Goal: Task Accomplishment & Management: Complete application form

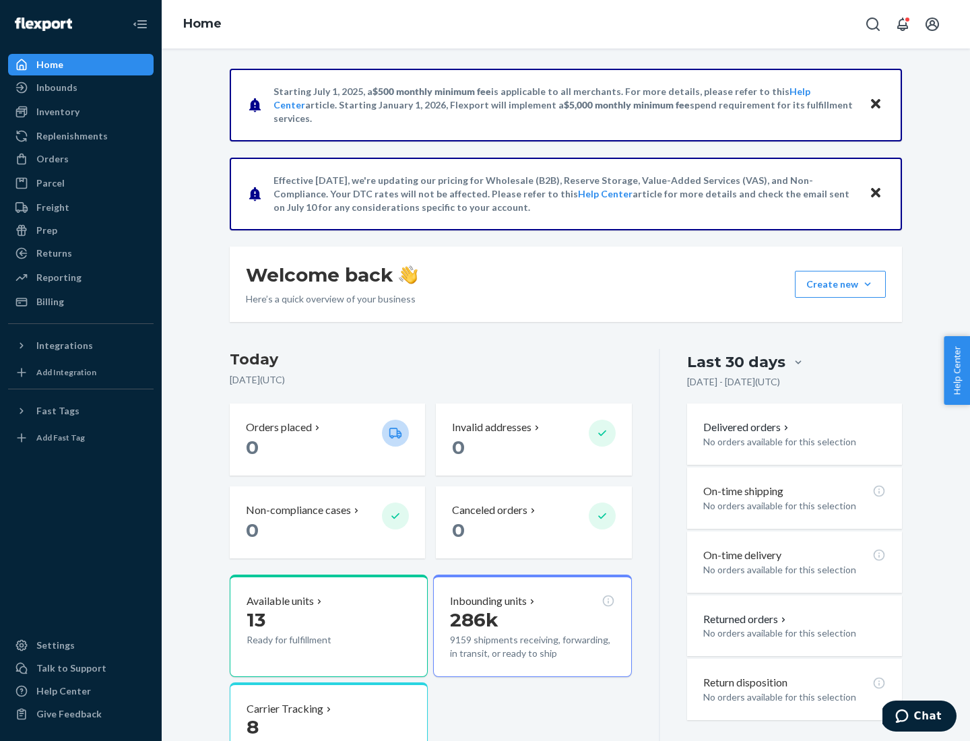
click at [868, 284] on button "Create new Create new inbound Create new order Create new product" at bounding box center [840, 284] width 91 height 27
click at [81, 88] on div "Inbounds" at bounding box center [80, 87] width 143 height 19
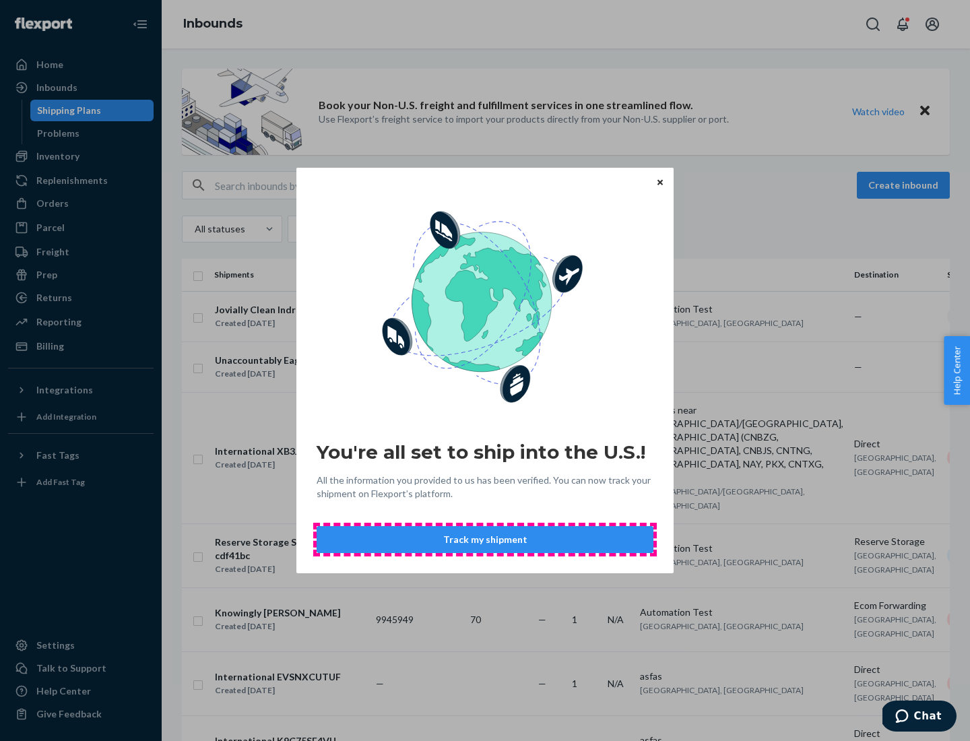
click at [485, 540] on button "Track my shipment" at bounding box center [485, 539] width 337 height 27
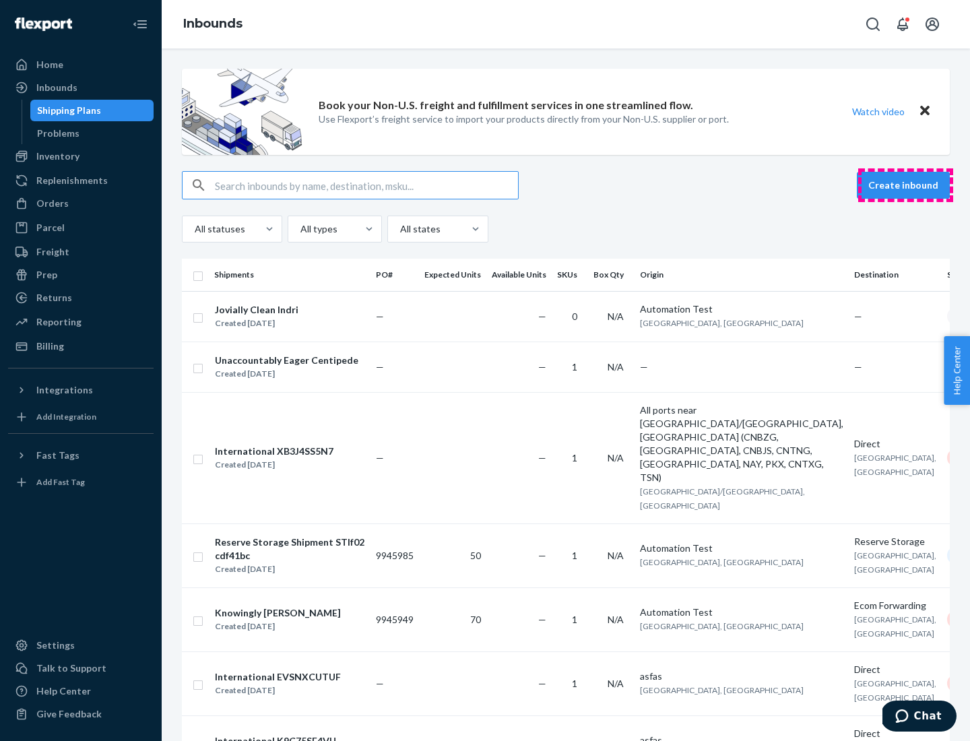
click at [906, 185] on button "Create inbound" at bounding box center [903, 185] width 93 height 27
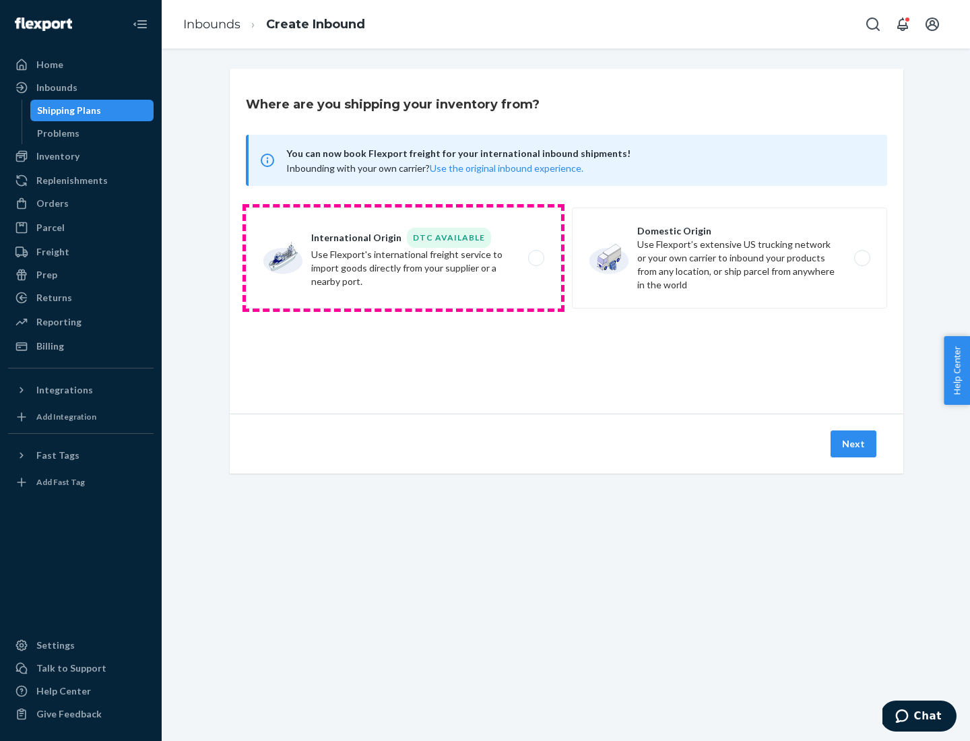
click at [404, 258] on label "International Origin DTC Available Use Flexport's international freight service…" at bounding box center [403, 258] width 315 height 101
click at [536, 258] on input "International Origin DTC Available Use Flexport's international freight service…" at bounding box center [540, 258] width 9 height 9
radio input "true"
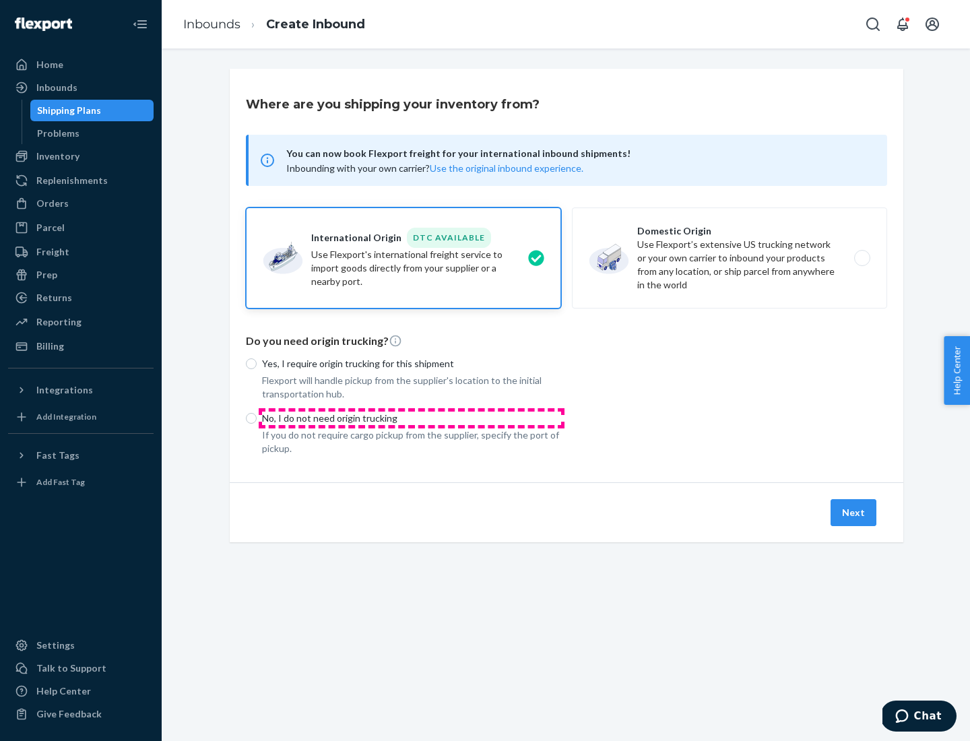
click at [412, 418] on p "No, I do not need origin trucking" at bounding box center [411, 418] width 299 height 13
click at [257, 418] on input "No, I do not need origin trucking" at bounding box center [251, 418] width 11 height 11
radio input "true"
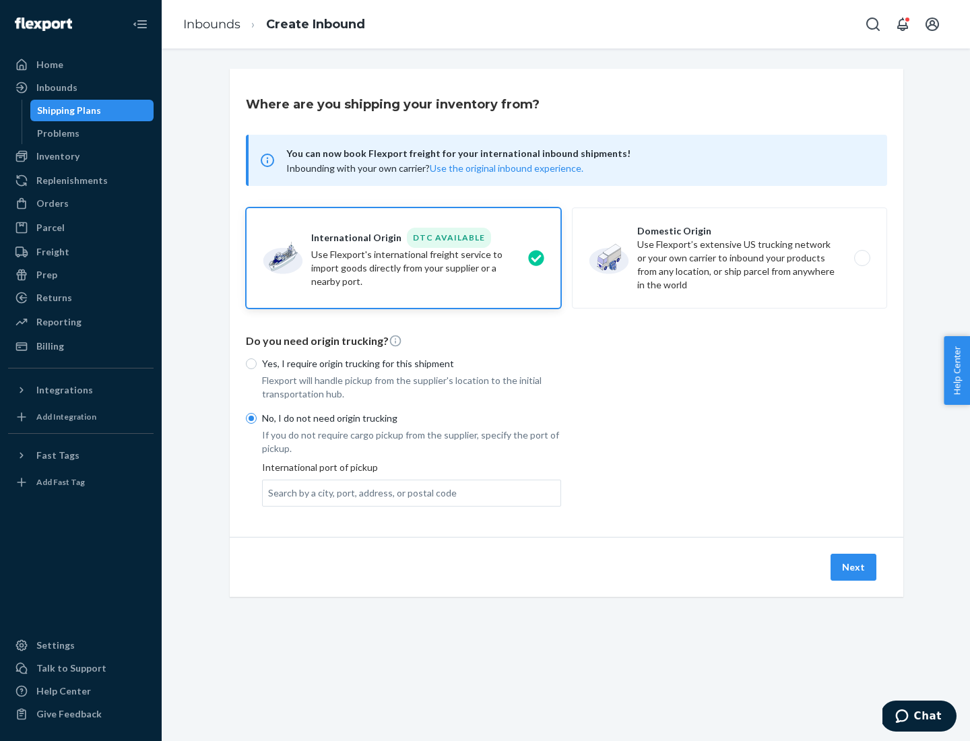
click at [359, 493] on div "Search by a city, port, address, or postal code" at bounding box center [362, 493] width 189 height 13
click at [270, 493] on input "Search by a city, port, address, or postal code" at bounding box center [268, 493] width 1 height 13
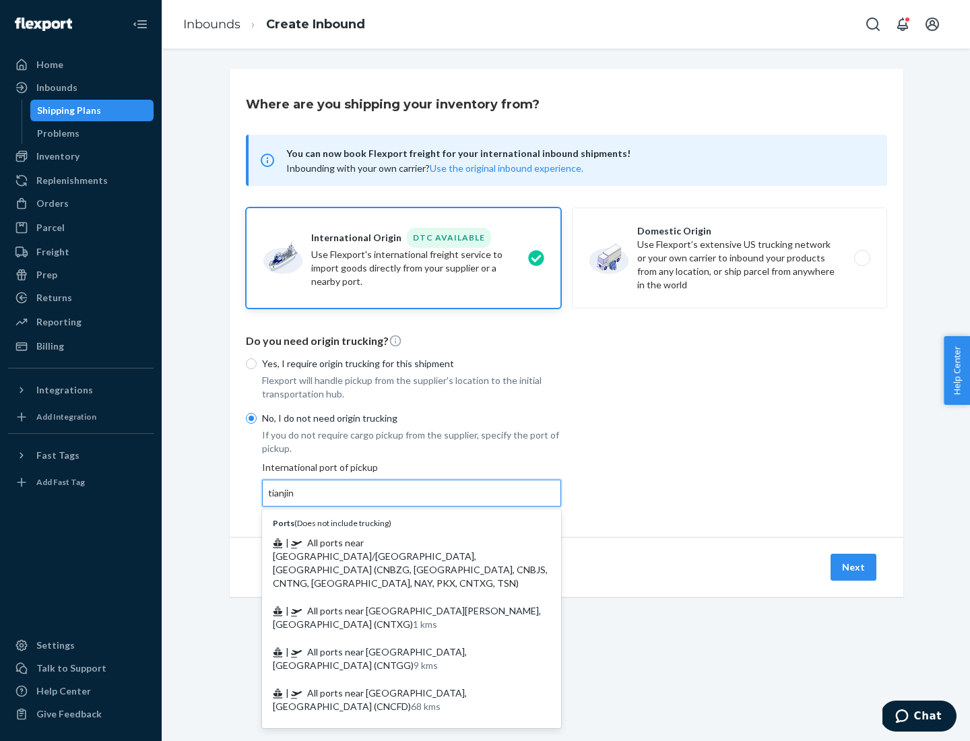
click at [398, 543] on span "| All ports near [GEOGRAPHIC_DATA]/[GEOGRAPHIC_DATA], [GEOGRAPHIC_DATA] (CNBZG,…" at bounding box center [410, 563] width 275 height 52
click at [296, 500] on input "tianjin" at bounding box center [282, 493] width 28 height 13
type input "All ports near [GEOGRAPHIC_DATA]/[GEOGRAPHIC_DATA], [GEOGRAPHIC_DATA] (CNBZG, […"
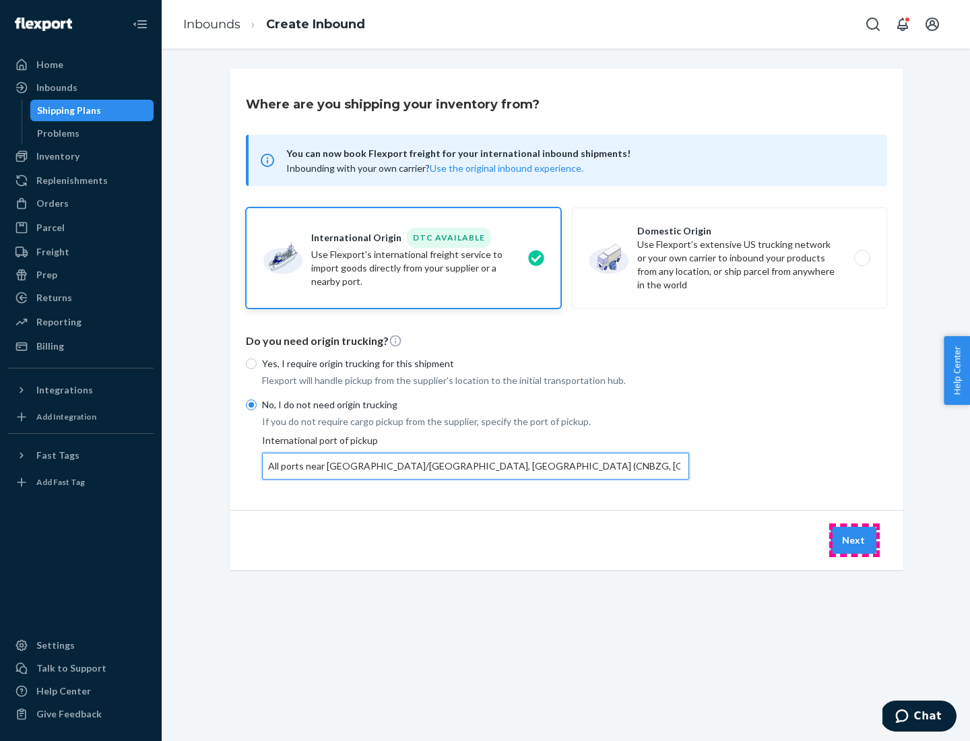
click at [855, 540] on button "Next" at bounding box center [854, 540] width 46 height 27
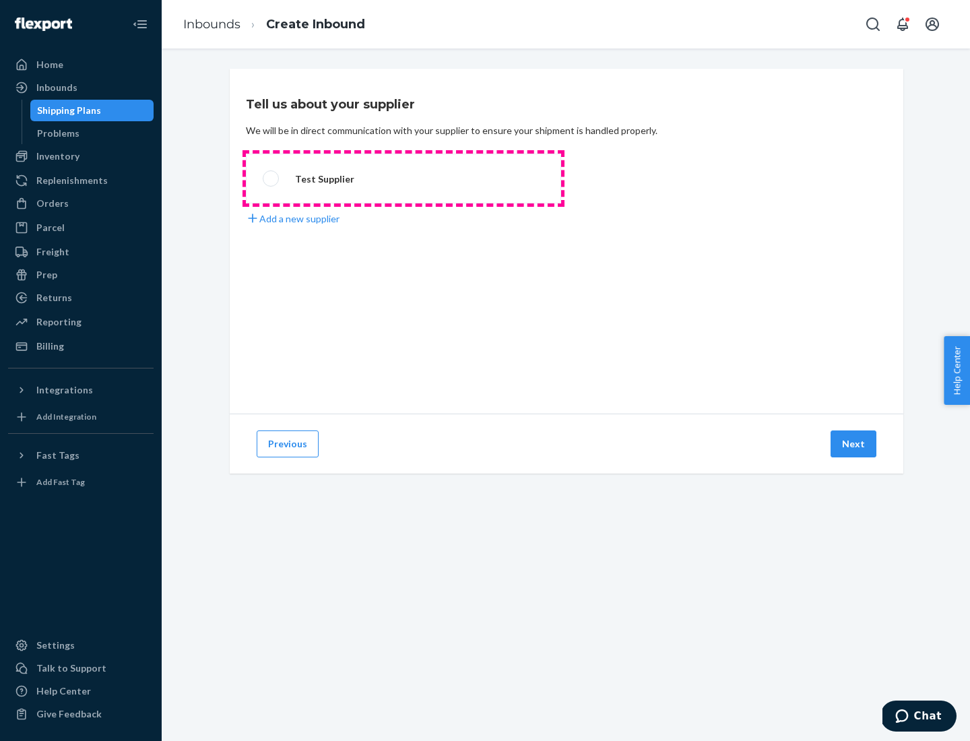
click at [404, 179] on label "Test Supplier" at bounding box center [403, 179] width 315 height 50
click at [272, 179] on input "Test Supplier" at bounding box center [267, 179] width 9 height 9
radio input "true"
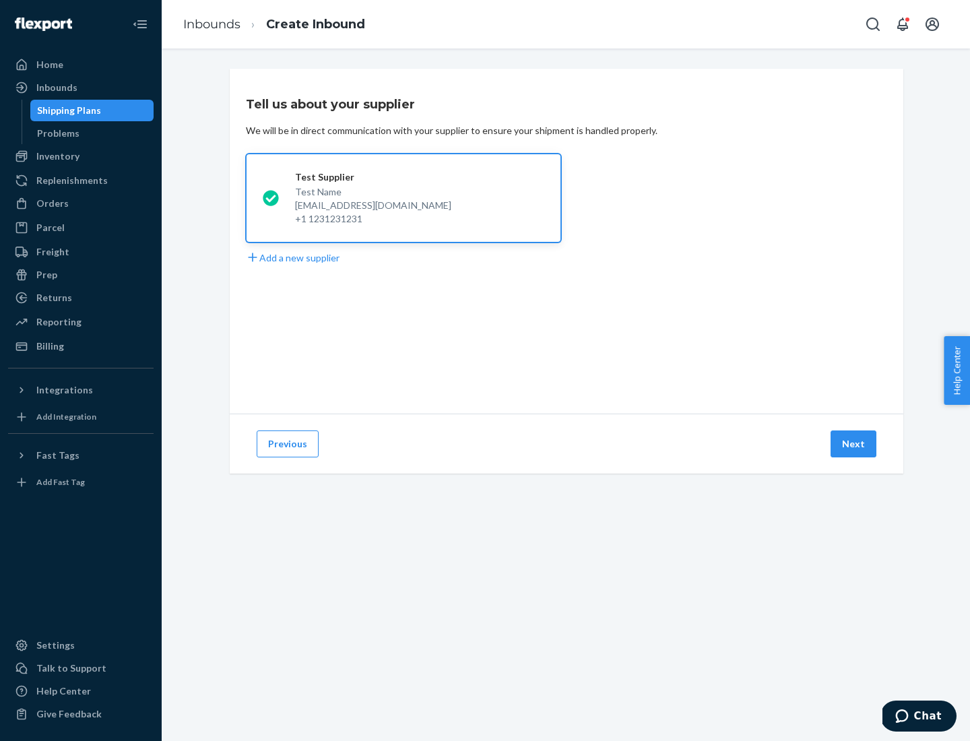
click at [855, 444] on button "Next" at bounding box center [854, 444] width 46 height 27
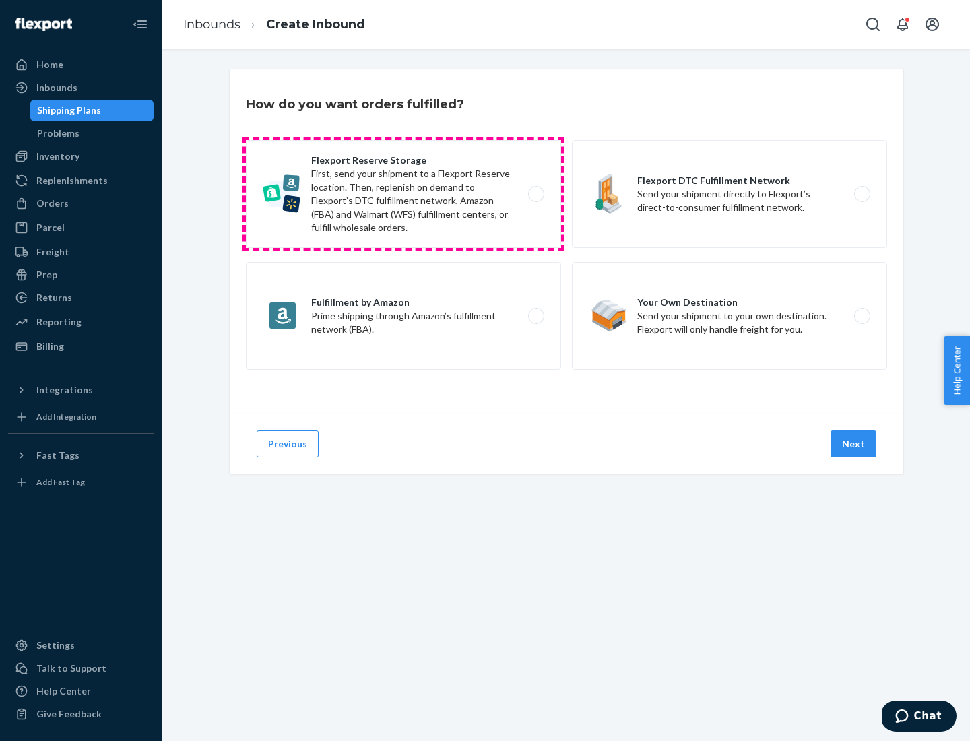
click at [404, 194] on label "Flexport Reserve Storage First, send your shipment to a Flexport Reserve locati…" at bounding box center [403, 194] width 315 height 108
click at [536, 194] on input "Flexport Reserve Storage First, send your shipment to a Flexport Reserve locati…" at bounding box center [540, 194] width 9 height 9
radio input "true"
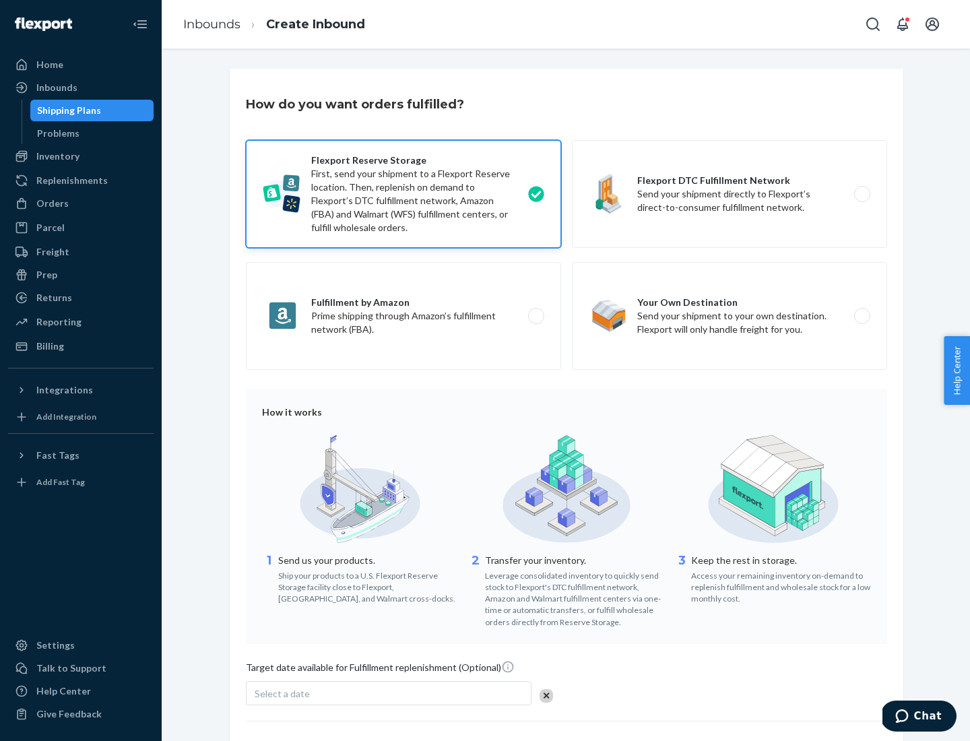
scroll to position [111, 0]
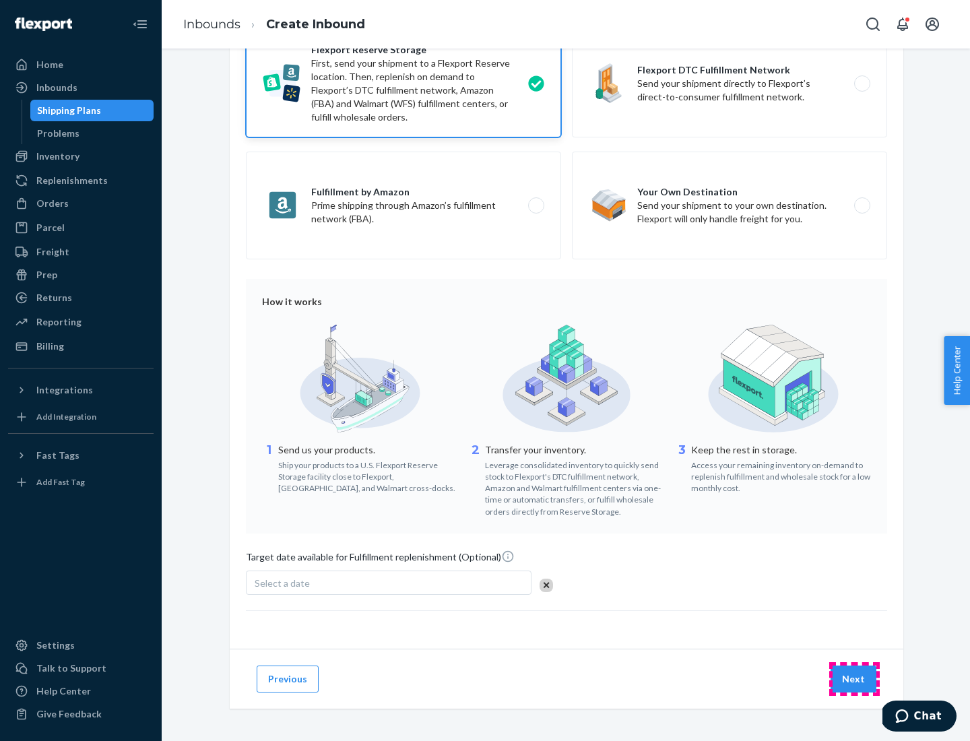
click at [855, 679] on button "Next" at bounding box center [854, 679] width 46 height 27
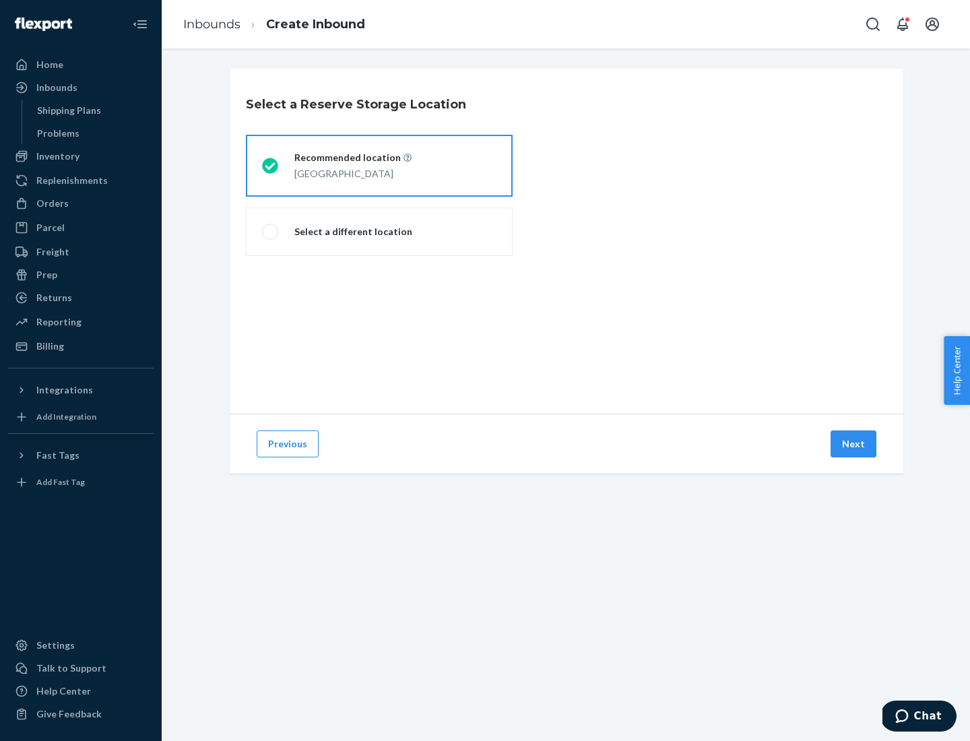
click at [379, 166] on div "[GEOGRAPHIC_DATA]" at bounding box center [353, 172] width 117 height 16
click at [271, 166] on input "Recommended location [GEOGRAPHIC_DATA]" at bounding box center [266, 166] width 9 height 9
click at [855, 444] on button "Next" at bounding box center [854, 444] width 46 height 27
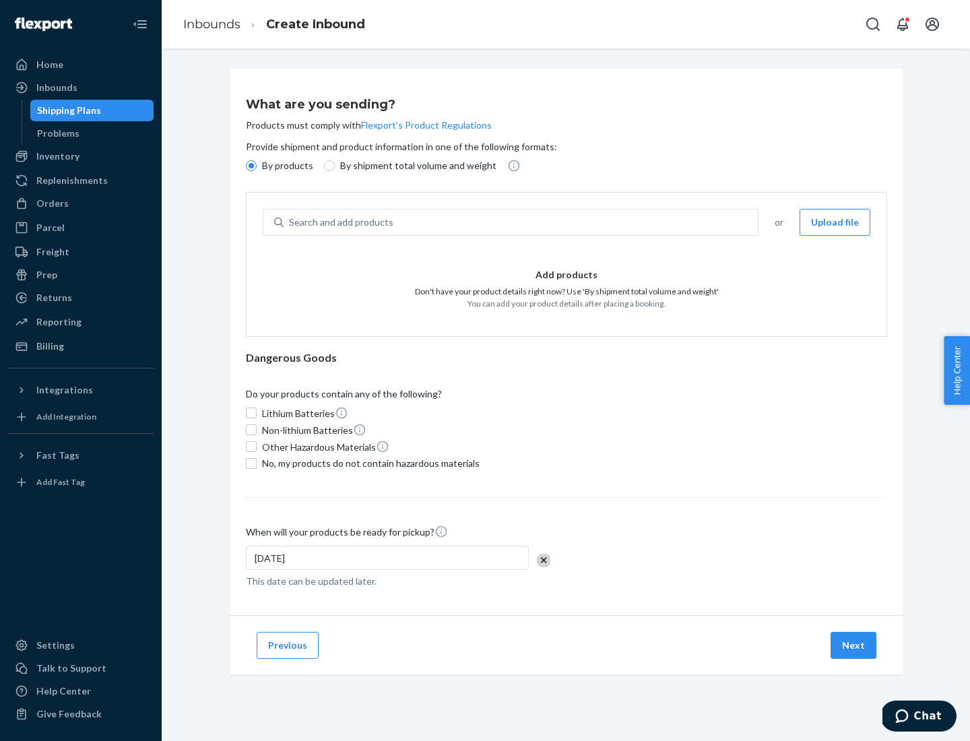
click at [522, 222] on div "Search and add products" at bounding box center [521, 222] width 474 height 24
click at [290, 222] on input "Search and add products" at bounding box center [289, 222] width 1 height 13
click at [328, 166] on input "By shipment total volume and weight" at bounding box center [329, 165] width 11 height 11
radio input "true"
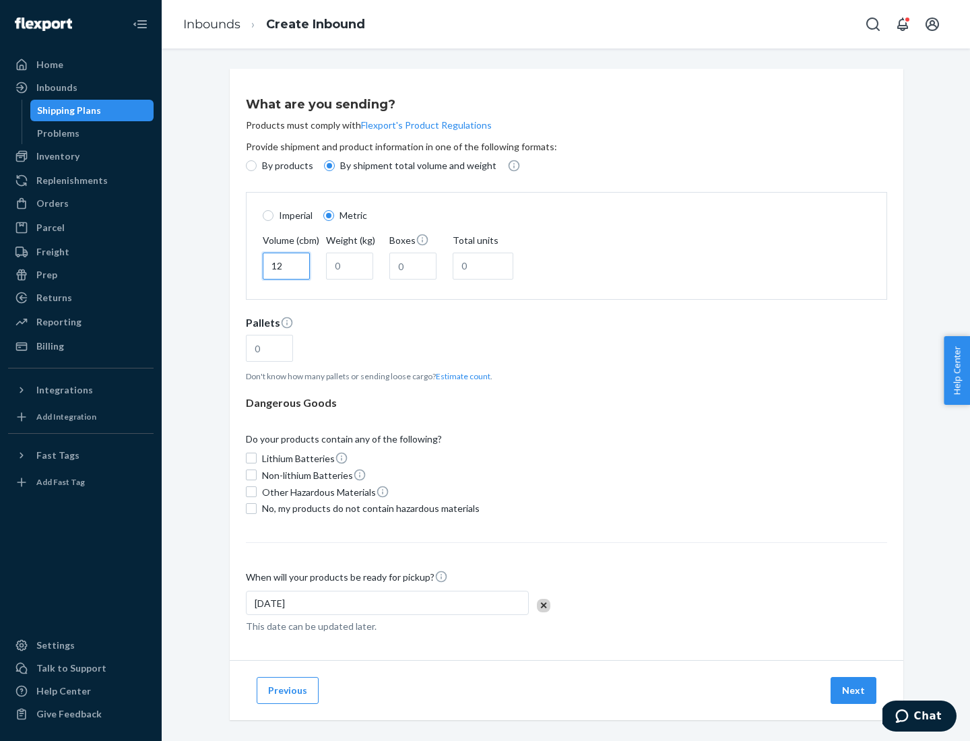
type input "12"
type input "22"
type input "222"
type input "121"
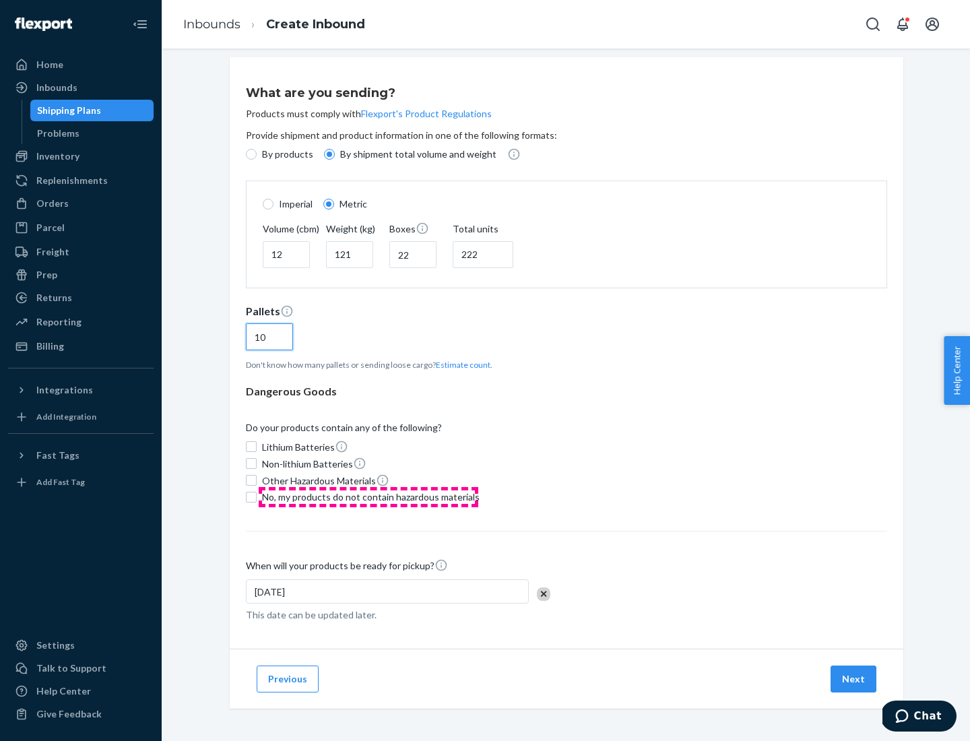
type input "10"
click at [369, 497] on span "No, my products do not contain hazardous materials" at bounding box center [371, 497] width 218 height 13
click at [257, 497] on input "No, my products do not contain hazardous materials" at bounding box center [251, 497] width 11 height 11
checkbox input "true"
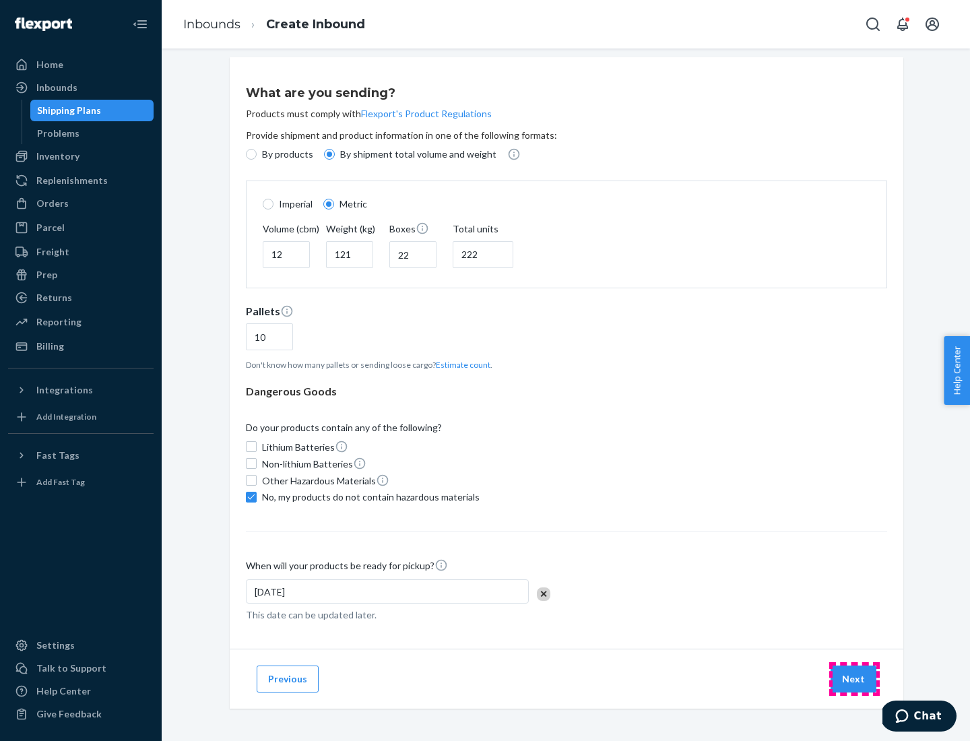
click at [855, 679] on button "Next" at bounding box center [854, 679] width 46 height 27
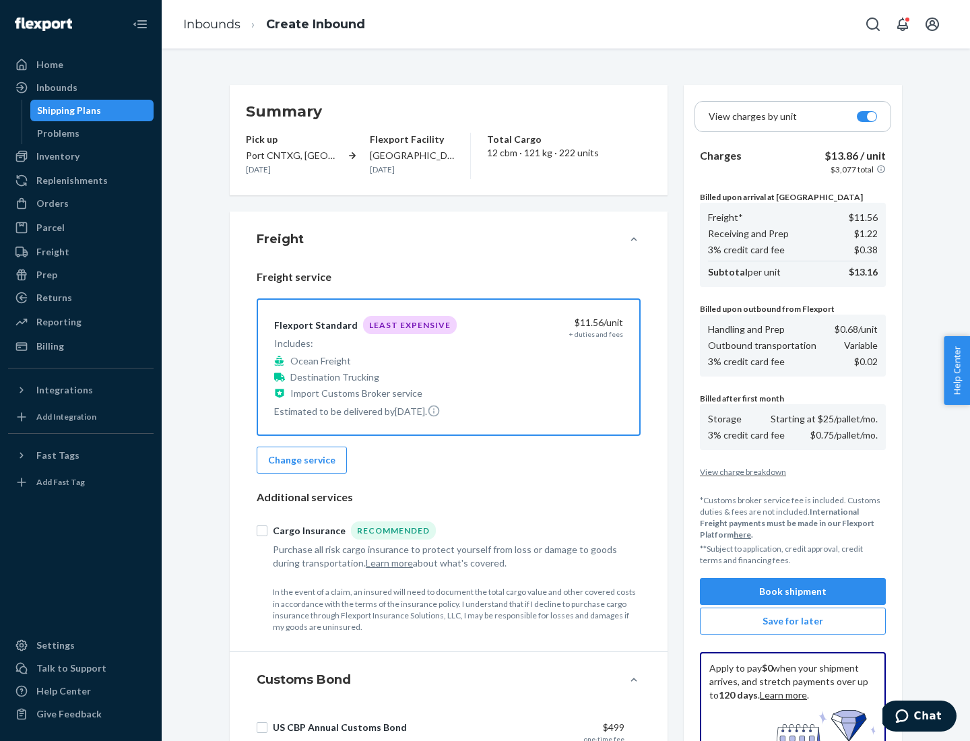
scroll to position [197, 0]
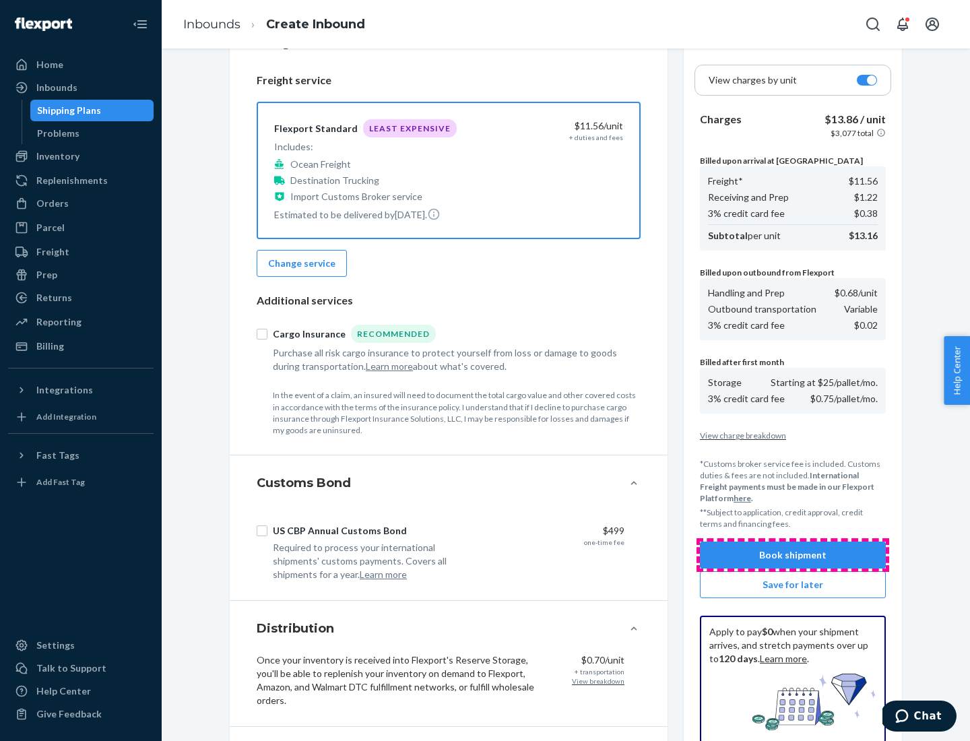
click at [793, 555] on button "Book shipment" at bounding box center [793, 555] width 186 height 27
